Goal: Find specific page/section

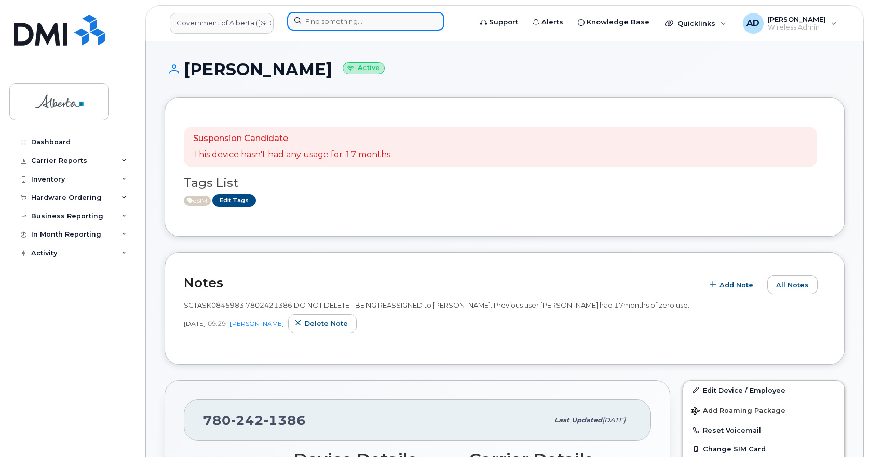
click at [343, 25] on input at bounding box center [365, 21] width 157 height 19
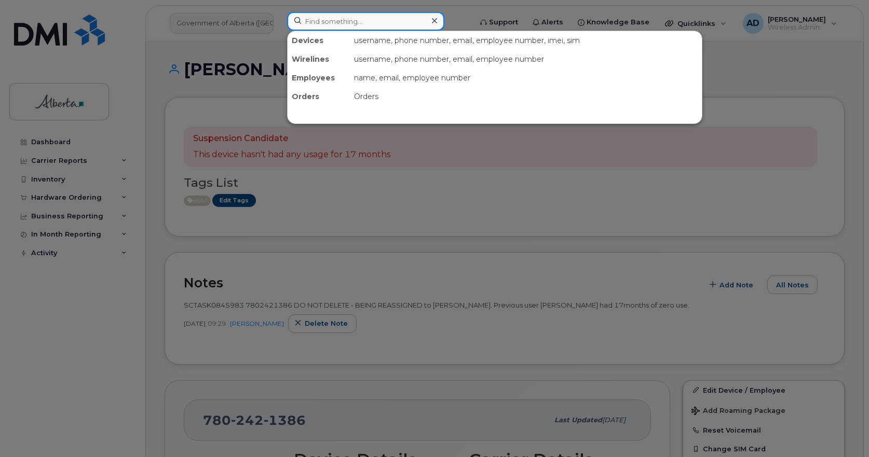
paste input "5879917148"
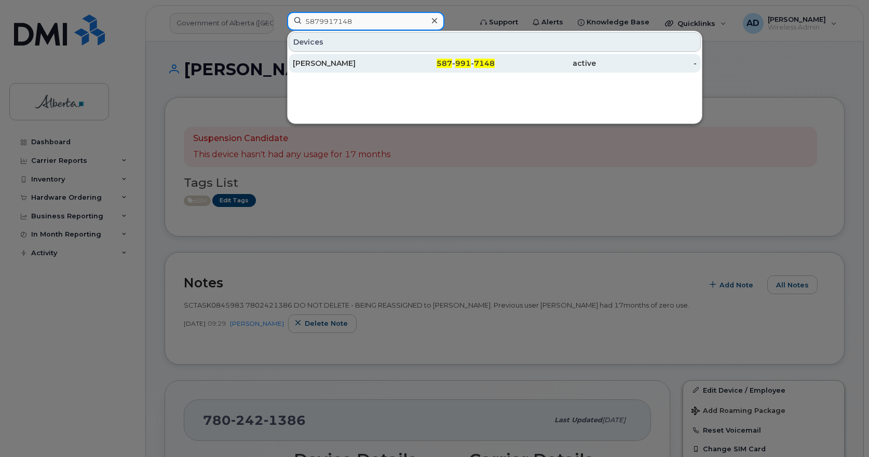
type input "5879917148"
click at [326, 61] on div "[PERSON_NAME]" at bounding box center [343, 63] width 101 height 10
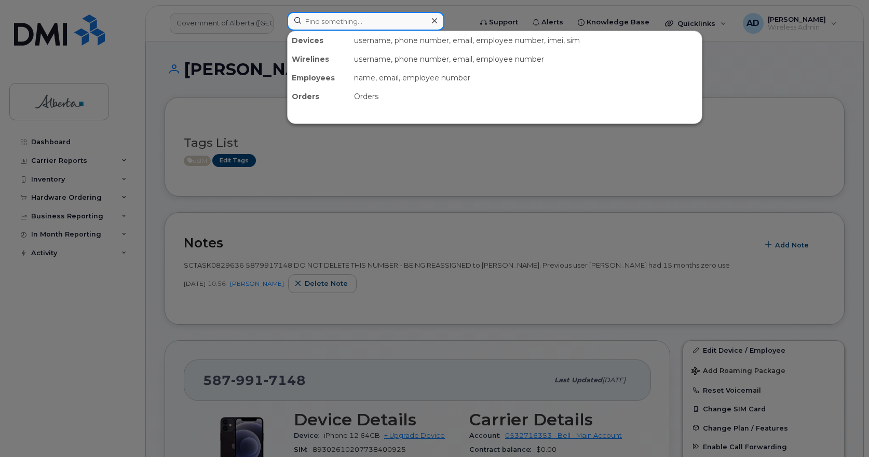
click at [324, 14] on input at bounding box center [365, 21] width 157 height 19
paste input "5873385189"
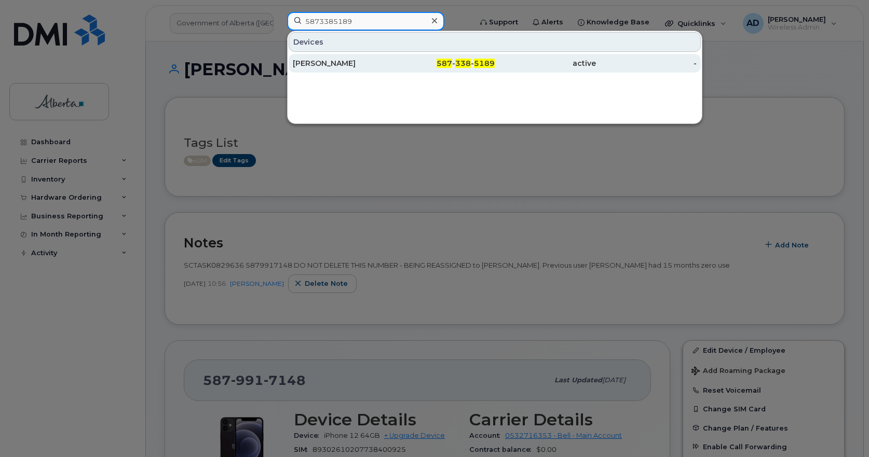
type input "5873385189"
click at [327, 63] on div "[PERSON_NAME]" at bounding box center [343, 63] width 101 height 10
